Goal: Navigation & Orientation: Understand site structure

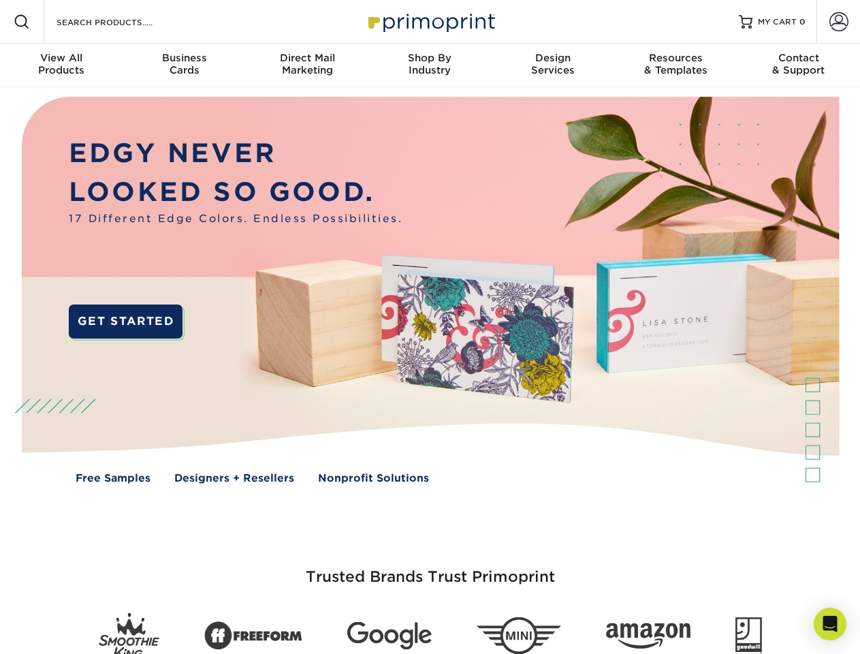
click at [430, 327] on img at bounding box center [430, 300] width 852 height 426
click at [22, 22] on span at bounding box center [22, 22] width 16 height 16
click at [839, 22] on span at bounding box center [839, 21] width 19 height 19
click at [61, 65] on div "View All Products" at bounding box center [61, 64] width 123 height 25
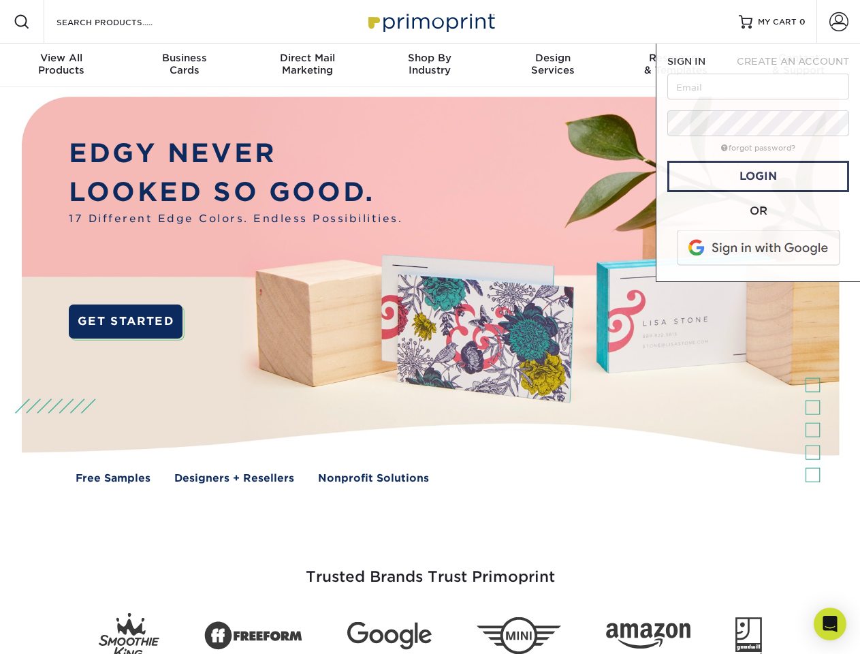
click at [184, 65] on div "Business Cards" at bounding box center [184, 64] width 123 height 25
click at [307, 65] on div "Direct Mail Marketing" at bounding box center [307, 64] width 123 height 25
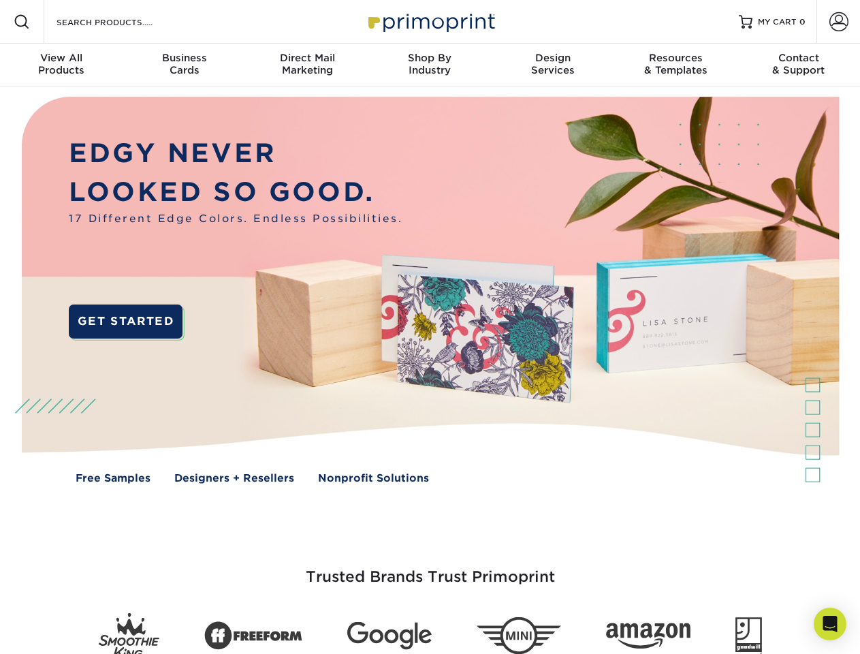
click at [430, 65] on div "Shop By Industry" at bounding box center [430, 64] width 123 height 25
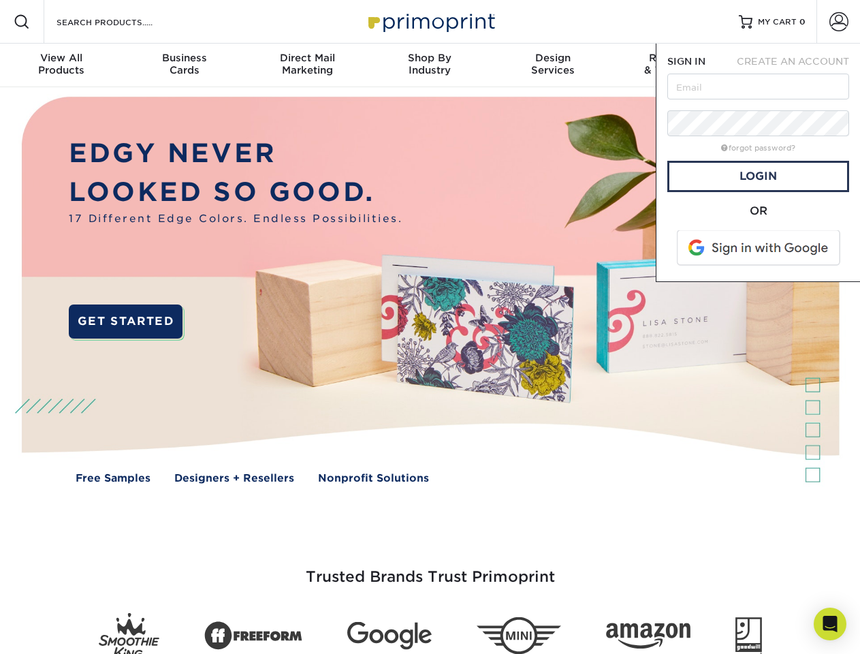
click at [553, 65] on div "Design Services" at bounding box center [553, 64] width 123 height 25
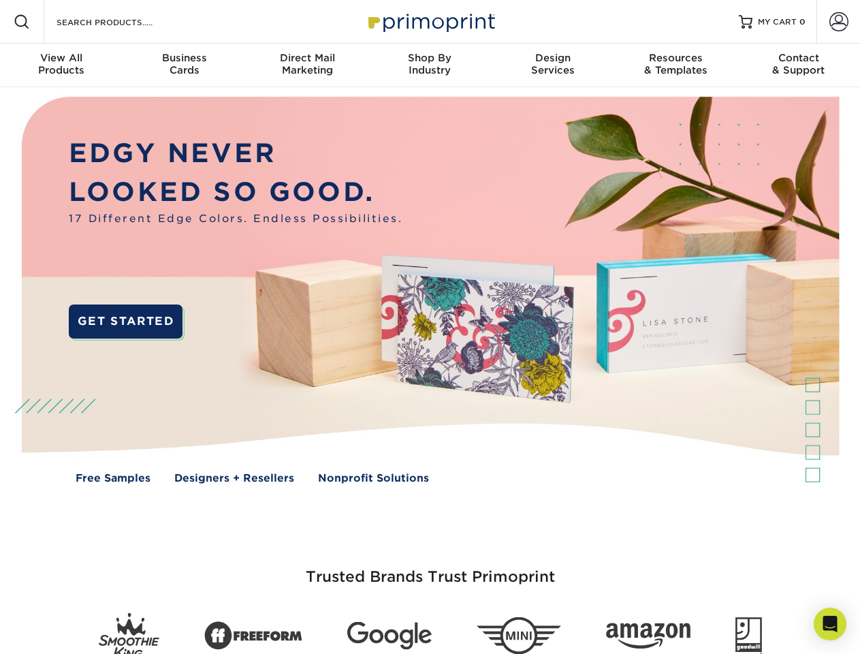
click at [676, 65] on span "SIGN IN" at bounding box center [687, 61] width 38 height 11
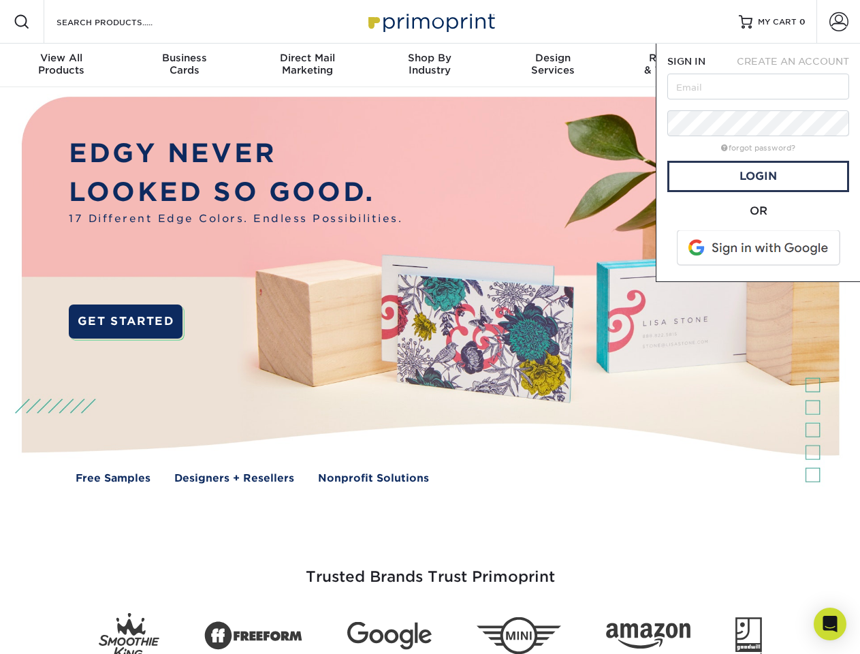
click at [799, 65] on div "Contact & Support" at bounding box center [799, 64] width 123 height 25
